Goal: Transaction & Acquisition: Purchase product/service

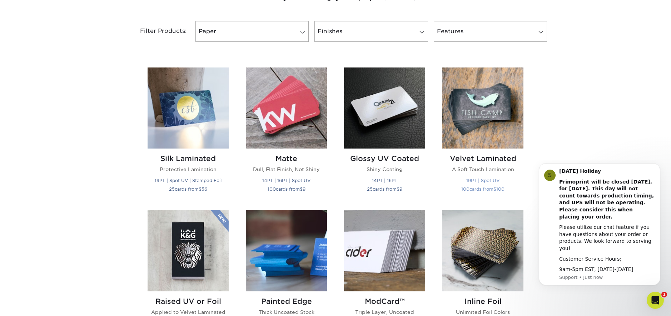
click at [492, 120] on img at bounding box center [482, 107] width 81 height 81
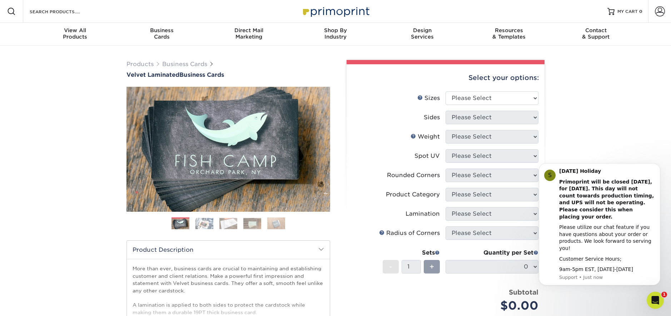
click at [204, 219] on img at bounding box center [204, 223] width 18 height 11
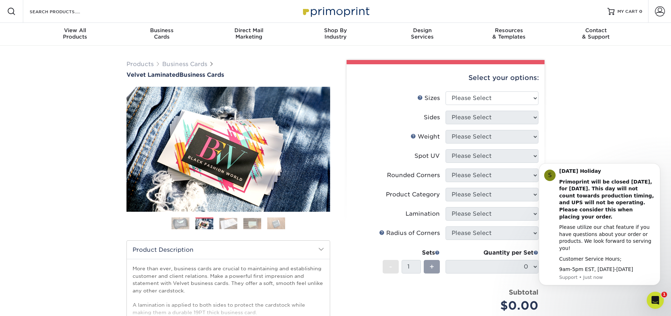
click at [224, 219] on img at bounding box center [228, 223] width 18 height 11
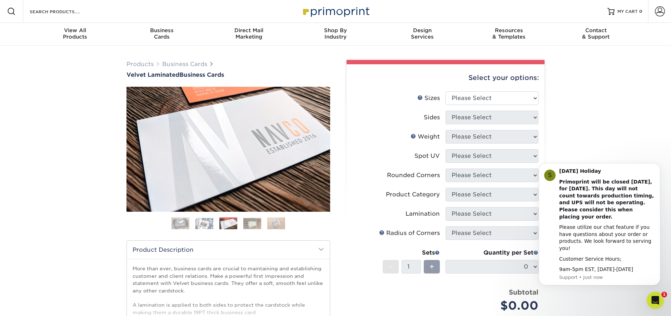
click at [236, 224] on img at bounding box center [228, 224] width 18 height 11
click at [253, 225] on img at bounding box center [252, 223] width 18 height 11
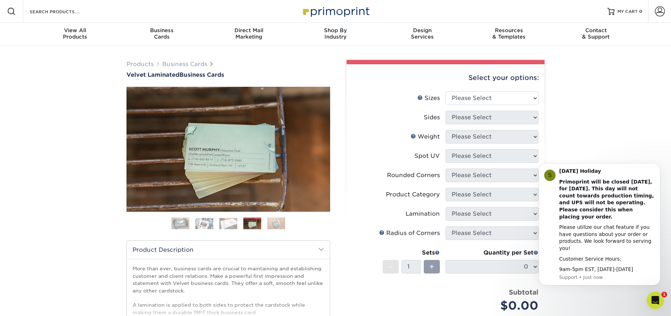
click at [271, 226] on img at bounding box center [276, 223] width 18 height 12
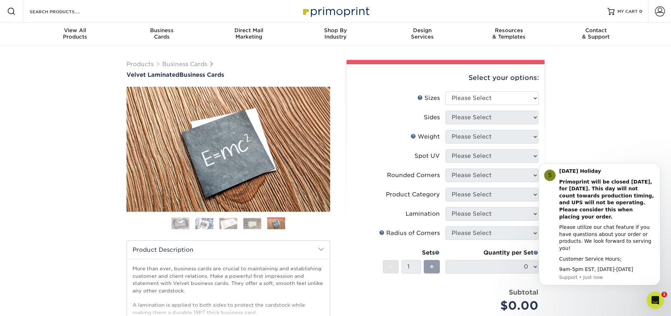
click at [184, 220] on img at bounding box center [180, 224] width 18 height 18
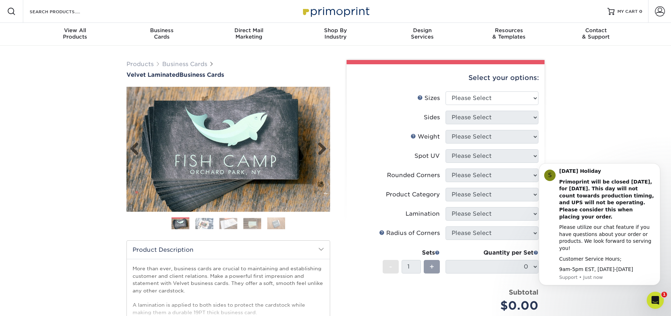
click at [231, 147] on img at bounding box center [228, 149] width 204 height 204
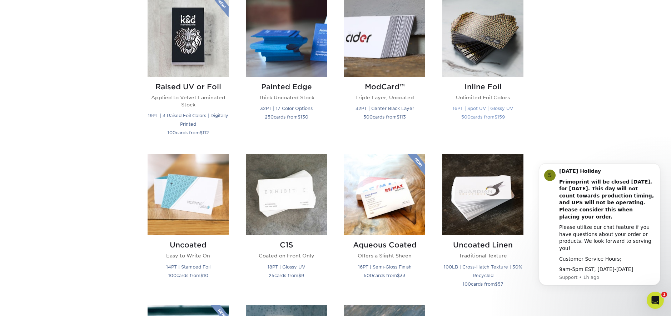
scroll to position [511, 0]
